Goal: Information Seeking & Learning: Find specific fact

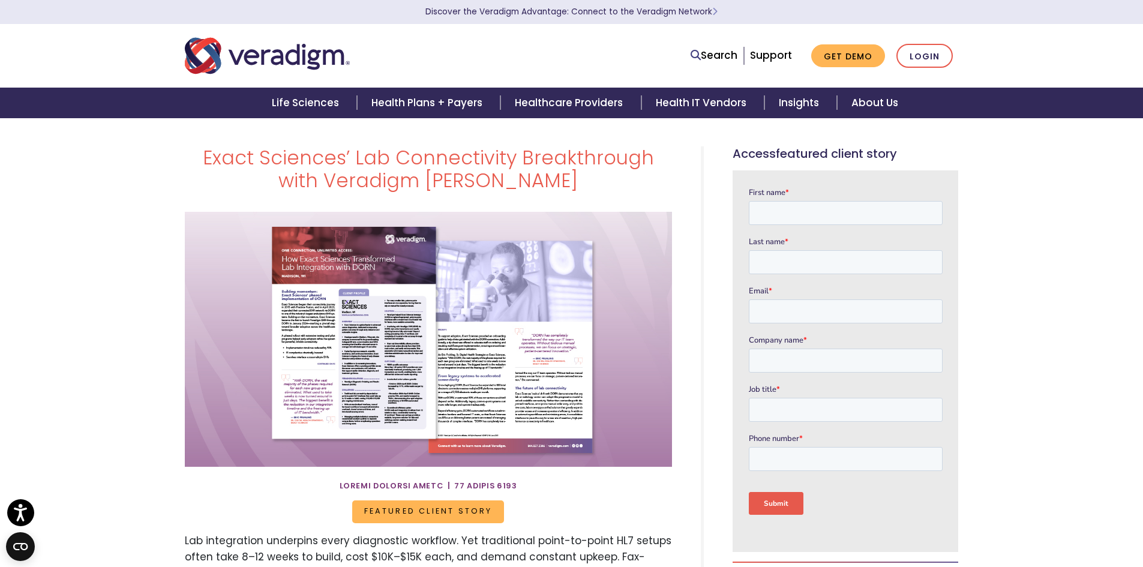
click at [721, 53] on link "Search" at bounding box center [714, 55] width 47 height 16
type input "franklin"
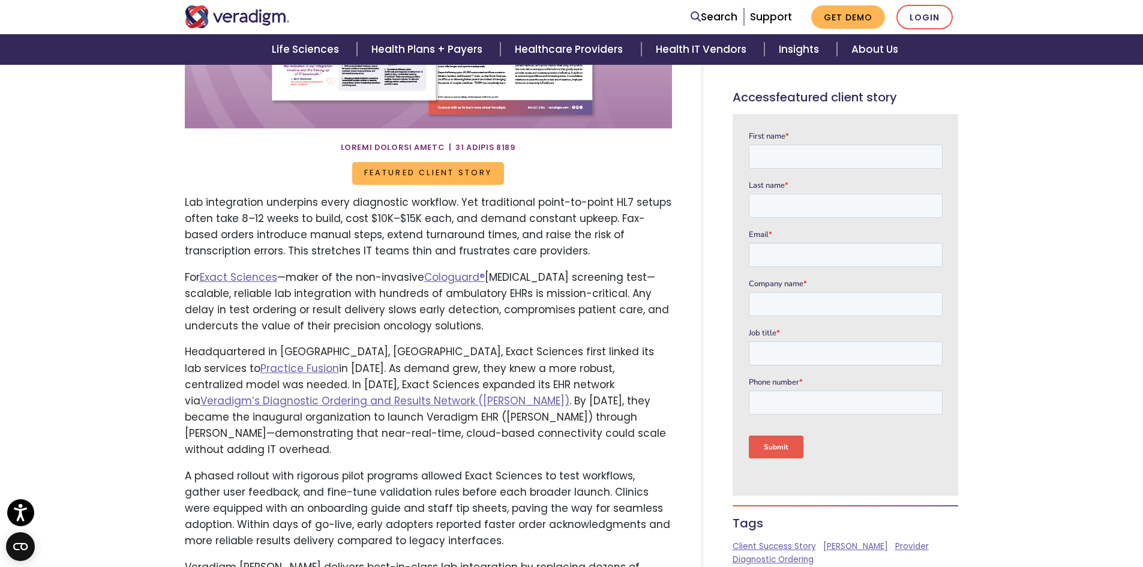
scroll to position [360, 0]
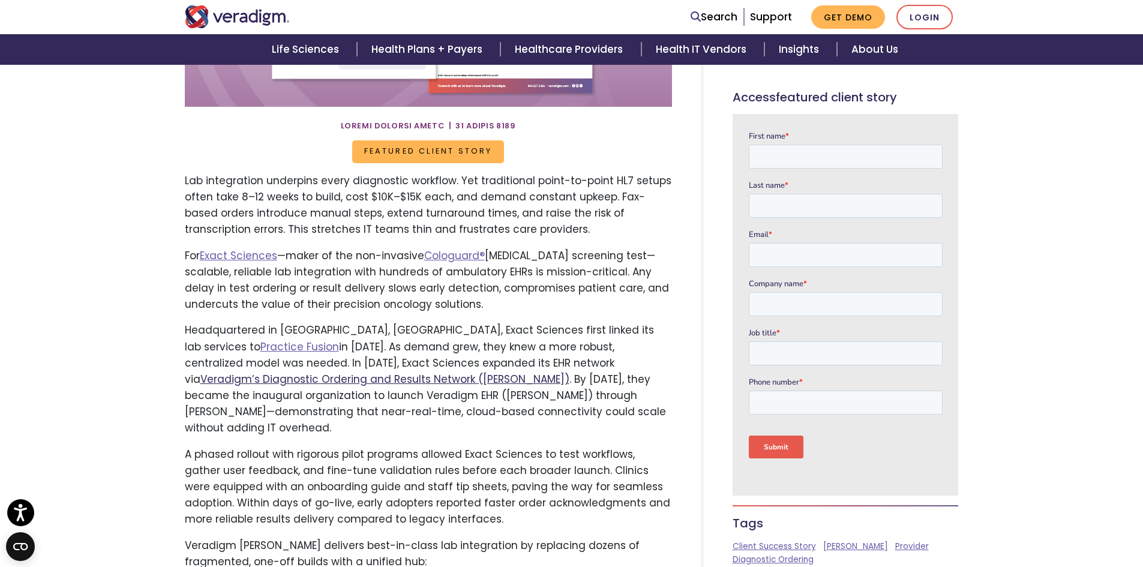
click at [530, 372] on link "Veradigm’s Diagnostic Ordering and Results Network (DORN)" at bounding box center [384, 379] width 369 height 14
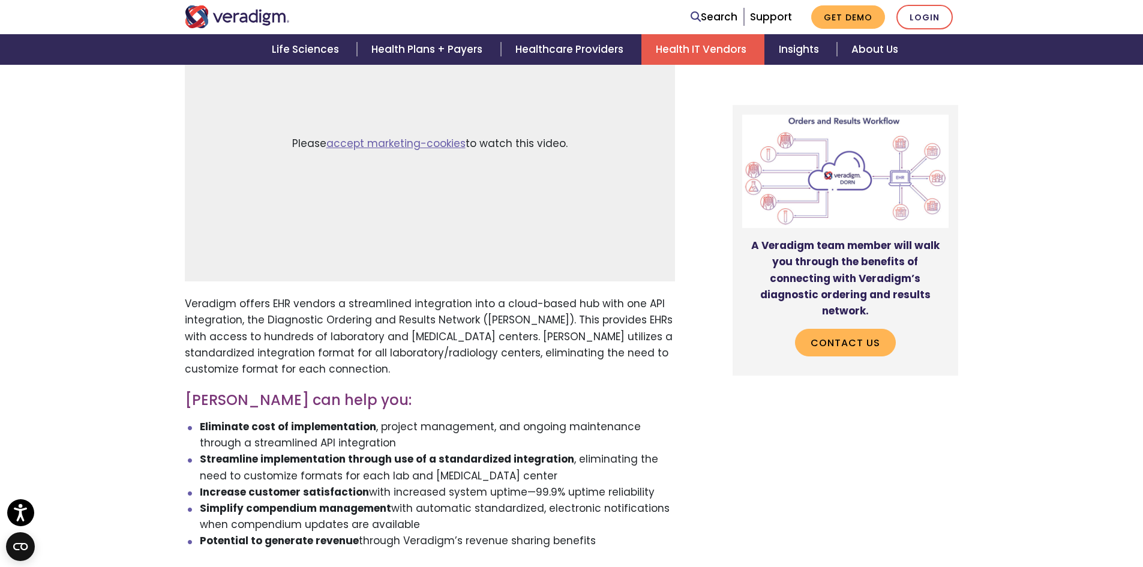
scroll to position [720, 0]
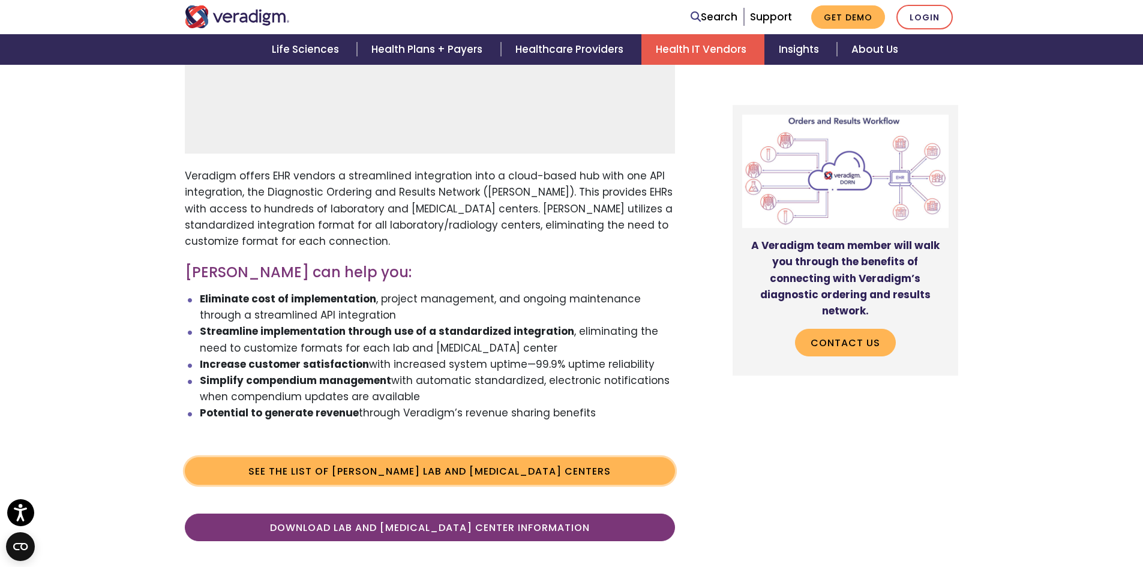
click at [329, 457] on link "See the list of [PERSON_NAME] Lab and [MEDICAL_DATA] Centers" at bounding box center [430, 471] width 490 height 28
